Goal: Task Accomplishment & Management: Complete application form

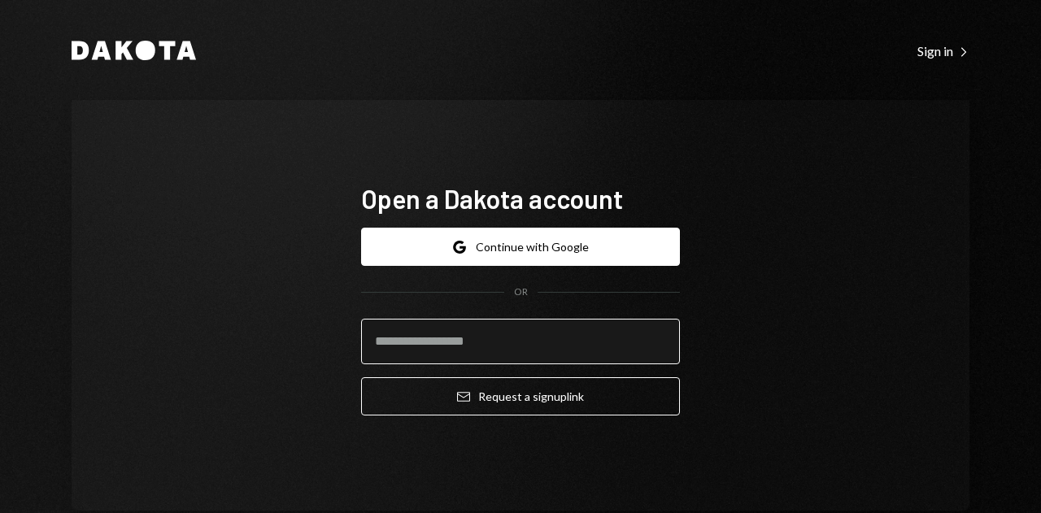
click at [491, 351] on input "email" at bounding box center [520, 342] width 319 height 46
click at [860, 255] on div "Open a Dakota account Google Continue with Google OR Email Request a sign up li…" at bounding box center [521, 305] width 898 height 411
click at [543, 327] on input "email" at bounding box center [520, 342] width 319 height 46
type input "**********"
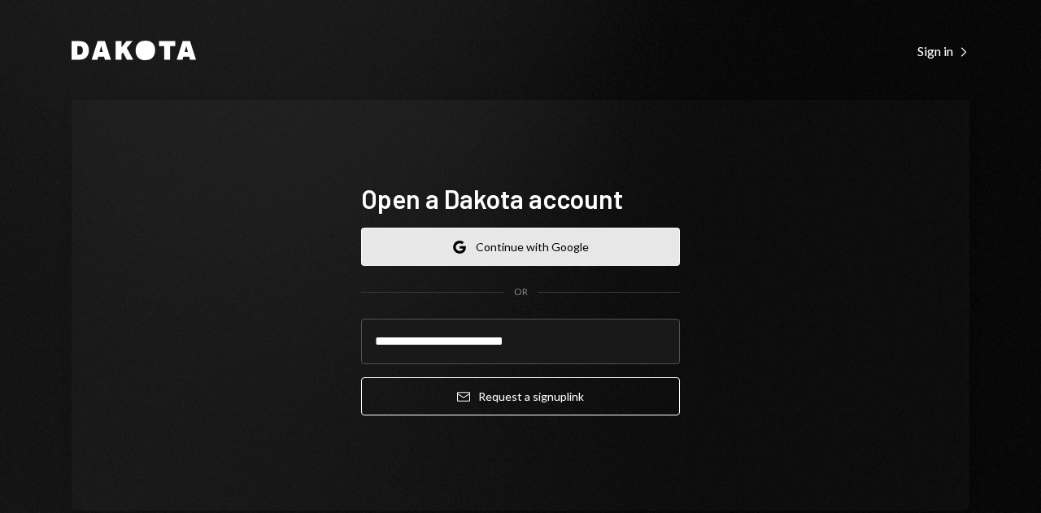
click at [537, 245] on button "Google Continue with Google" at bounding box center [520, 247] width 319 height 38
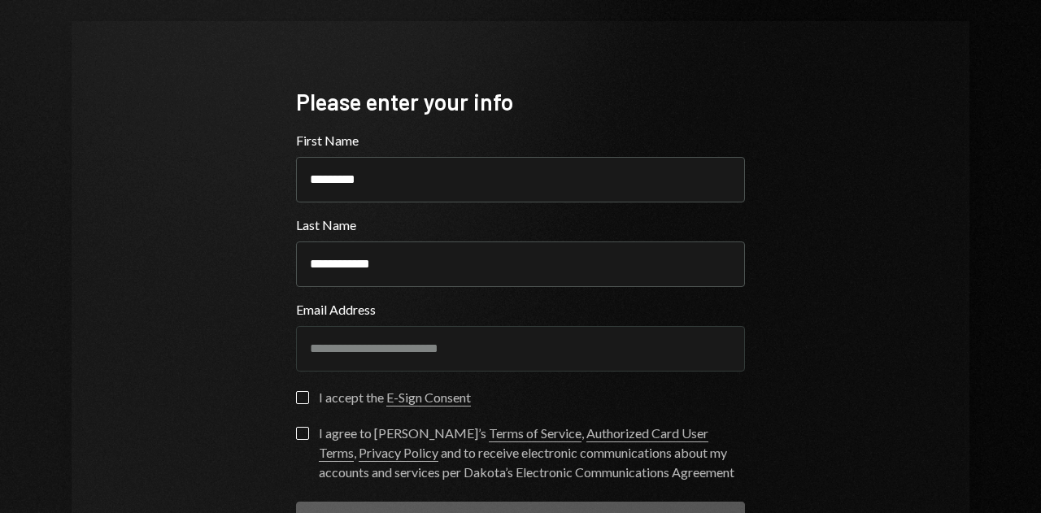
scroll to position [163, 0]
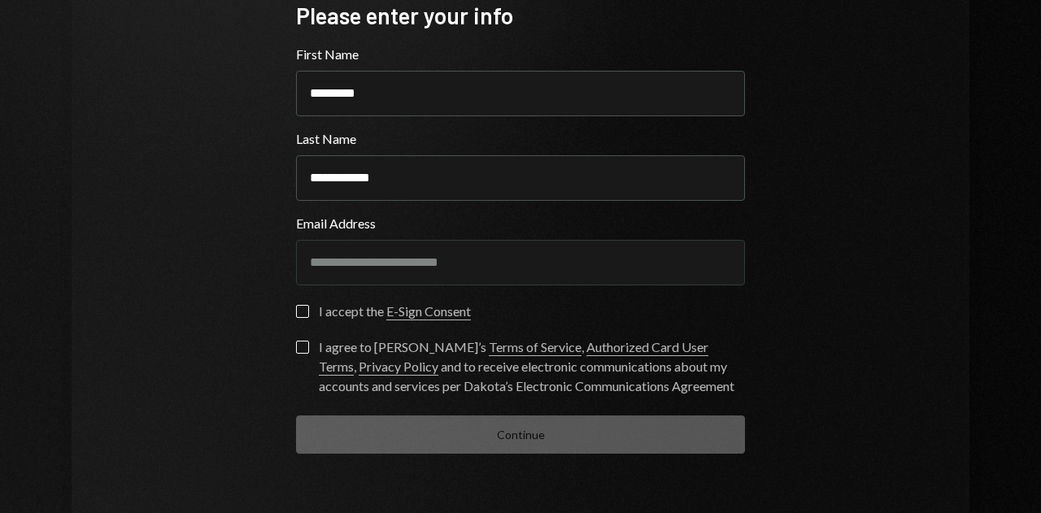
click at [301, 303] on form "**********" at bounding box center [520, 249] width 449 height 409
click at [290, 313] on div "**********" at bounding box center [521, 227] width 488 height 584
click at [298, 311] on button "I accept the E-Sign Consent" at bounding box center [302, 311] width 13 height 13
click at [296, 349] on button "I agree to [PERSON_NAME]’s Terms of Service , Authorized Card User Terms , Priv…" at bounding box center [302, 347] width 13 height 13
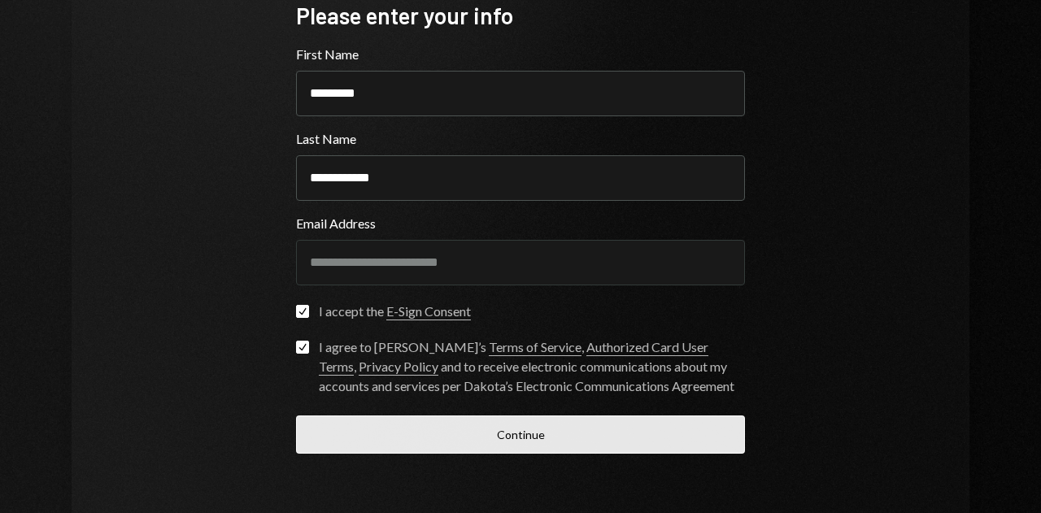
click at [394, 429] on button "Continue" at bounding box center [520, 435] width 449 height 38
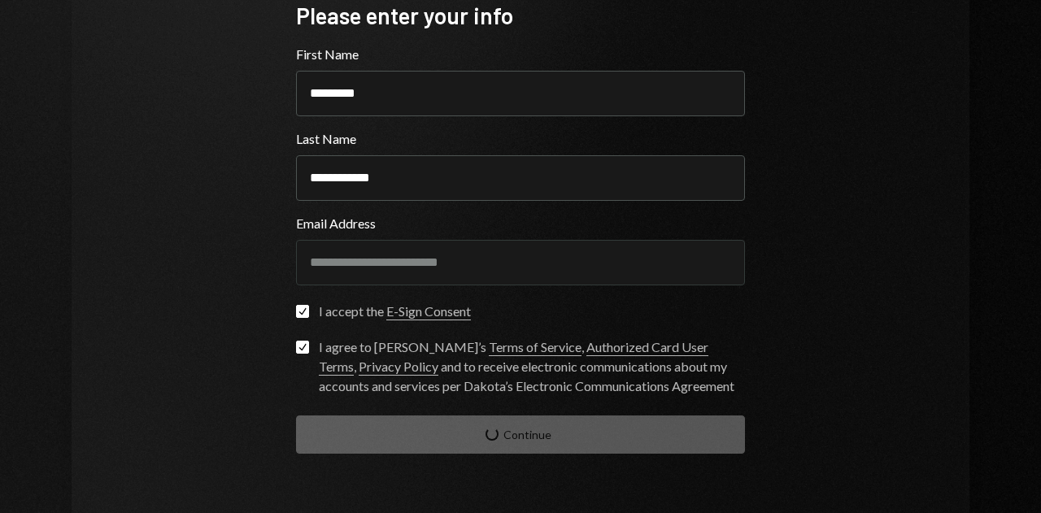
scroll to position [36, 0]
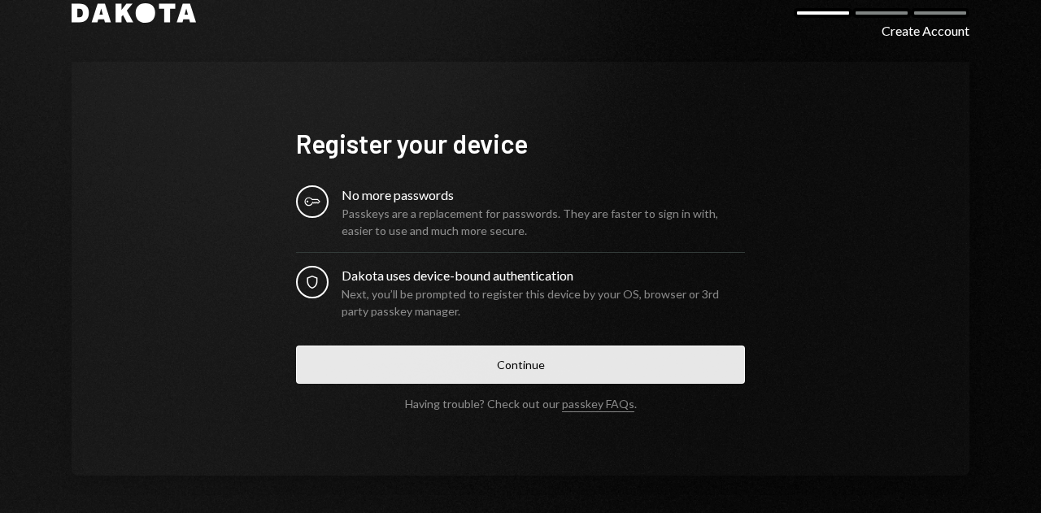
click at [523, 367] on button "Continue" at bounding box center [520, 365] width 449 height 38
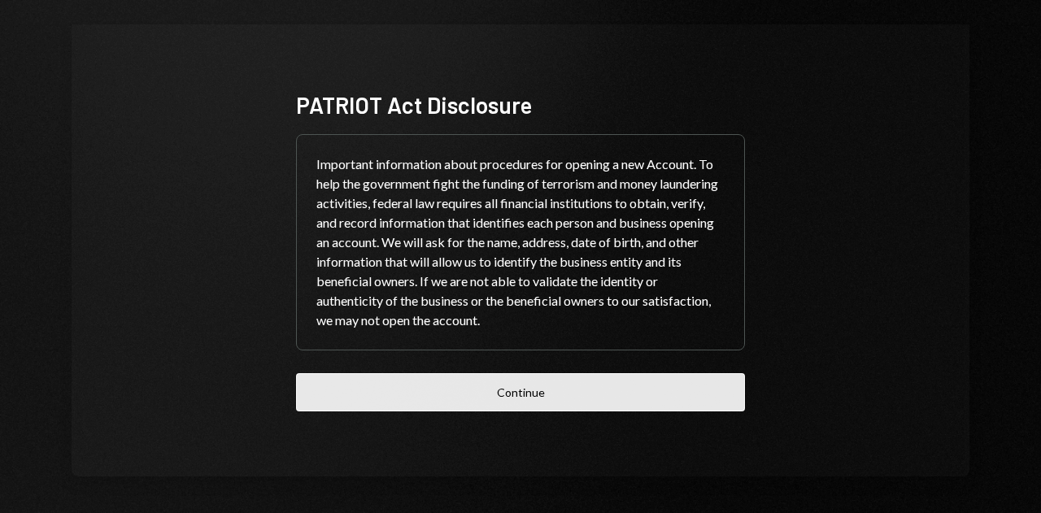
click at [620, 395] on button "Continue" at bounding box center [520, 392] width 449 height 38
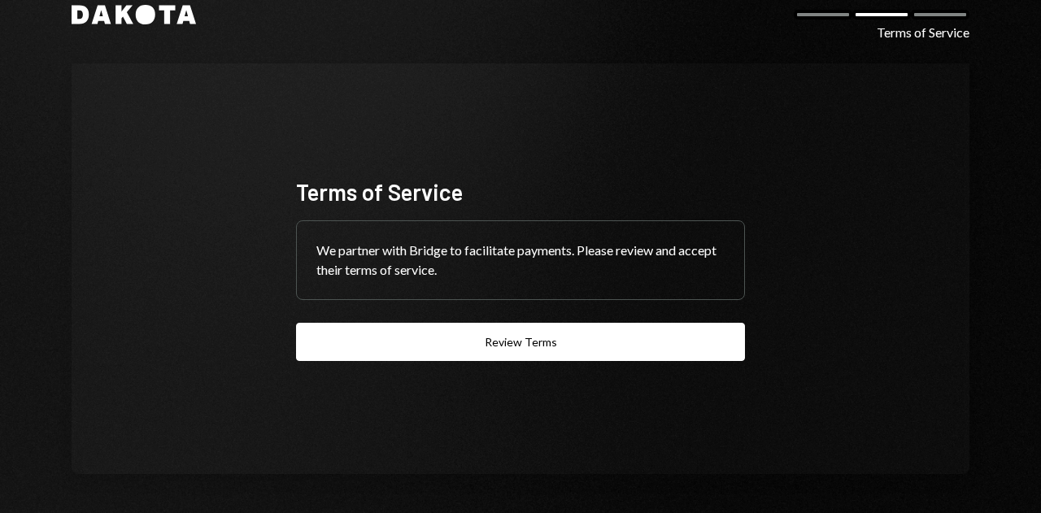
scroll to position [34, 0]
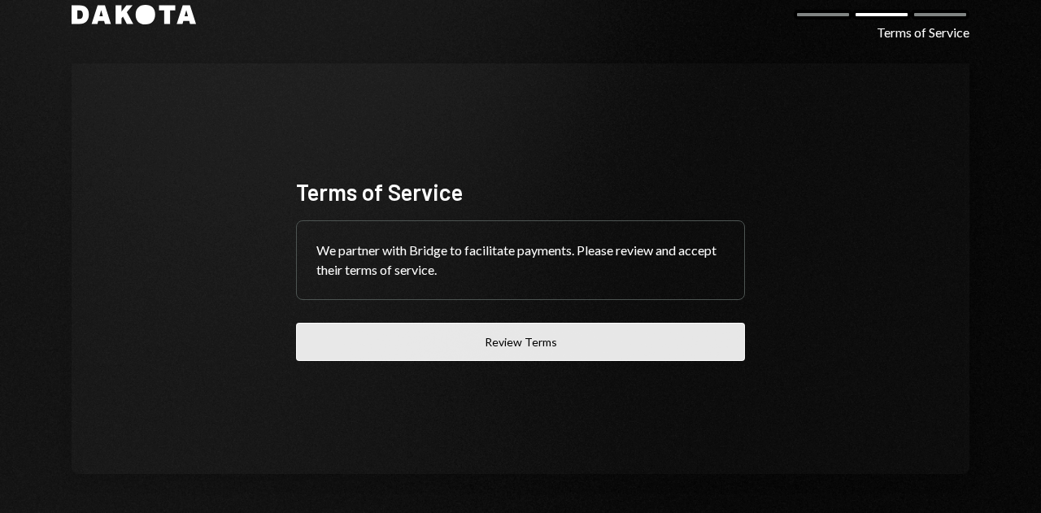
click at [522, 356] on button "Review Terms" at bounding box center [520, 342] width 449 height 38
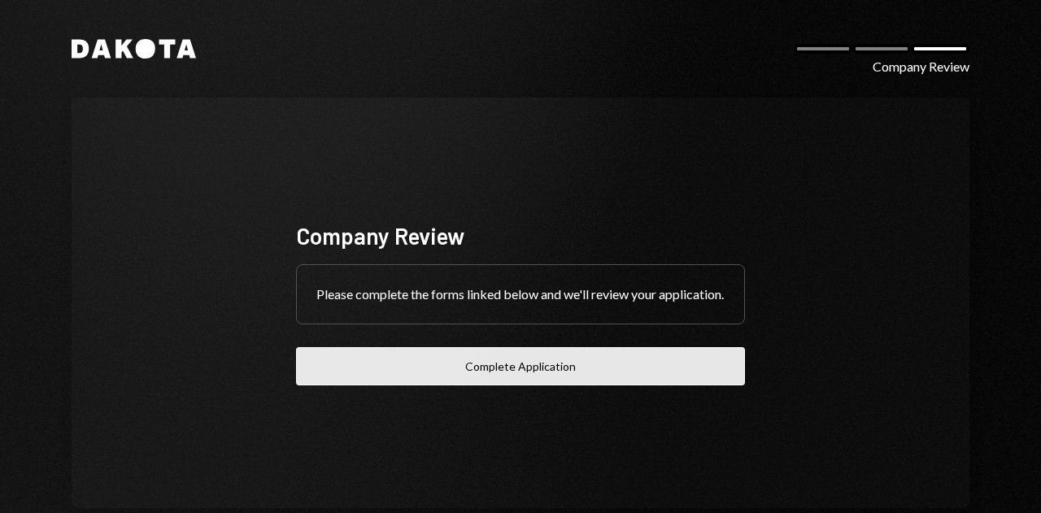
click at [568, 365] on button "Complete Application" at bounding box center [520, 366] width 449 height 38
